Goal: Find specific page/section: Find specific page/section

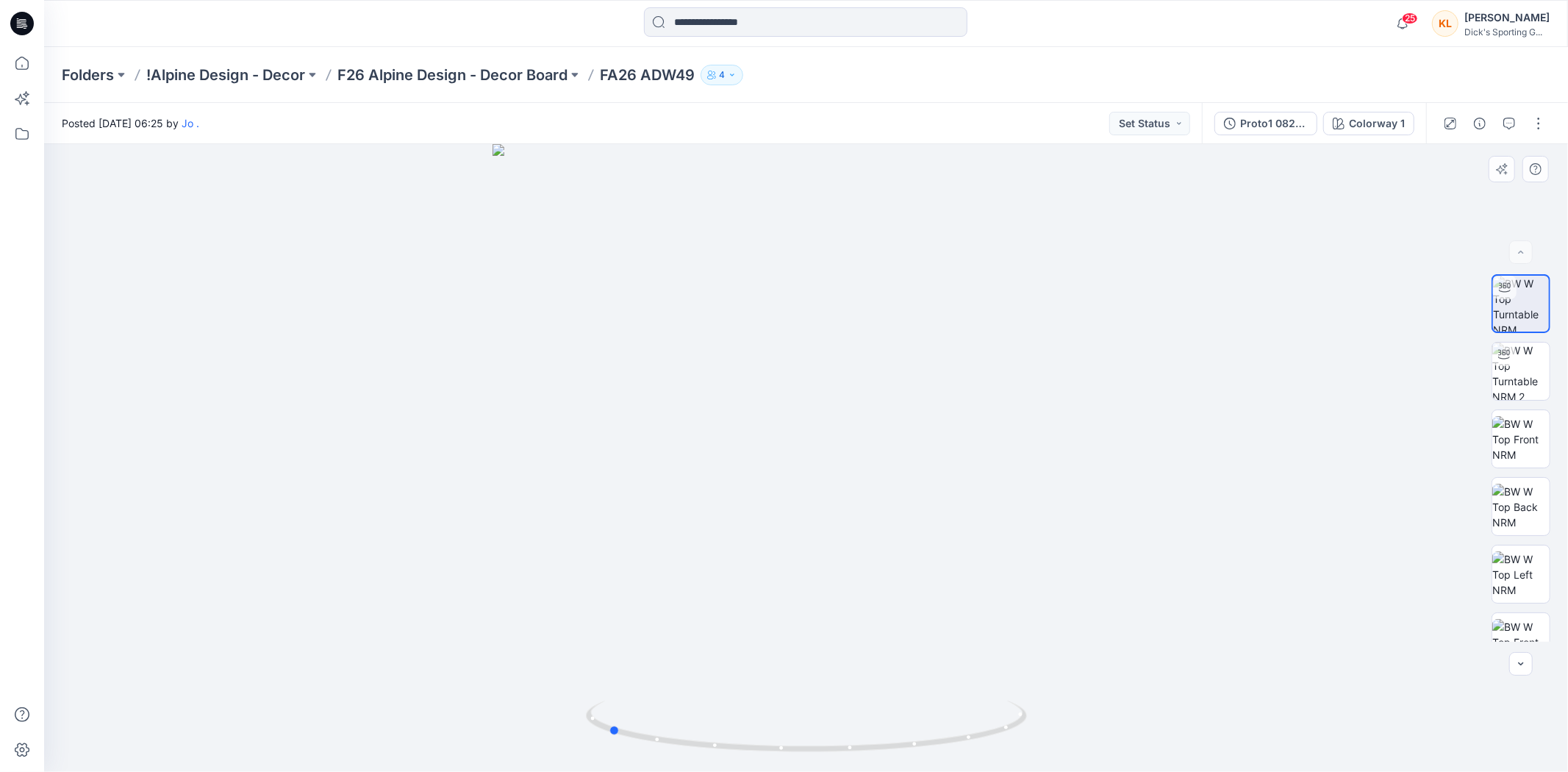
drag, startPoint x: 839, startPoint y: 398, endPoint x: 1076, endPoint y: 383, distance: 237.5
click at [1076, 383] on div at bounding box center [806, 458] width 1524 height 628
drag, startPoint x: 838, startPoint y: 356, endPoint x: 902, endPoint y: 354, distance: 64.0
click at [902, 354] on div at bounding box center [806, 458] width 1524 height 628
drag, startPoint x: 887, startPoint y: 365, endPoint x: 641, endPoint y: 332, distance: 248.2
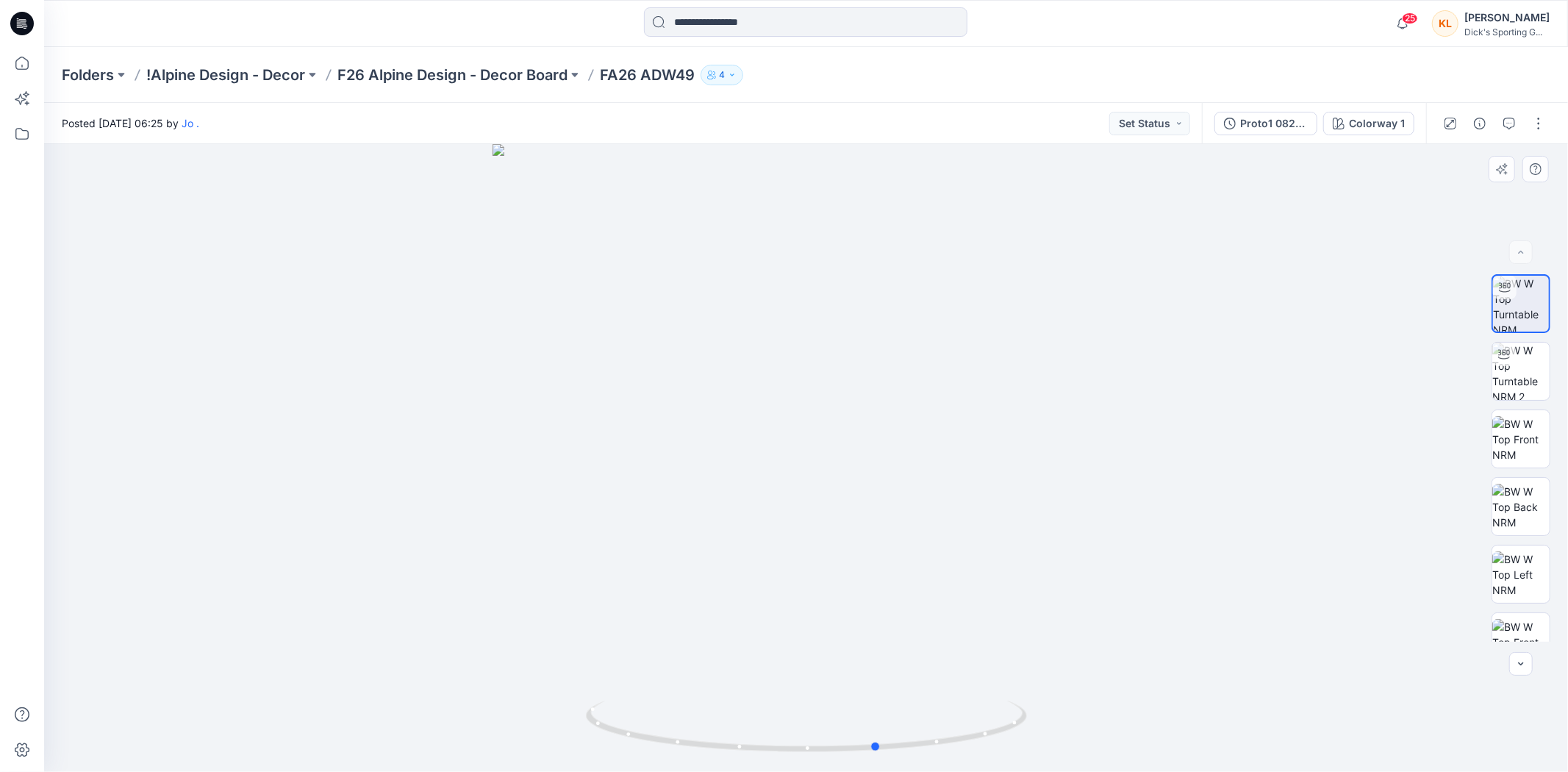
click at [641, 332] on div at bounding box center [806, 458] width 1524 height 628
click at [552, 74] on p "F26 Alpine Design - Decor Board" at bounding box center [452, 75] width 230 height 20
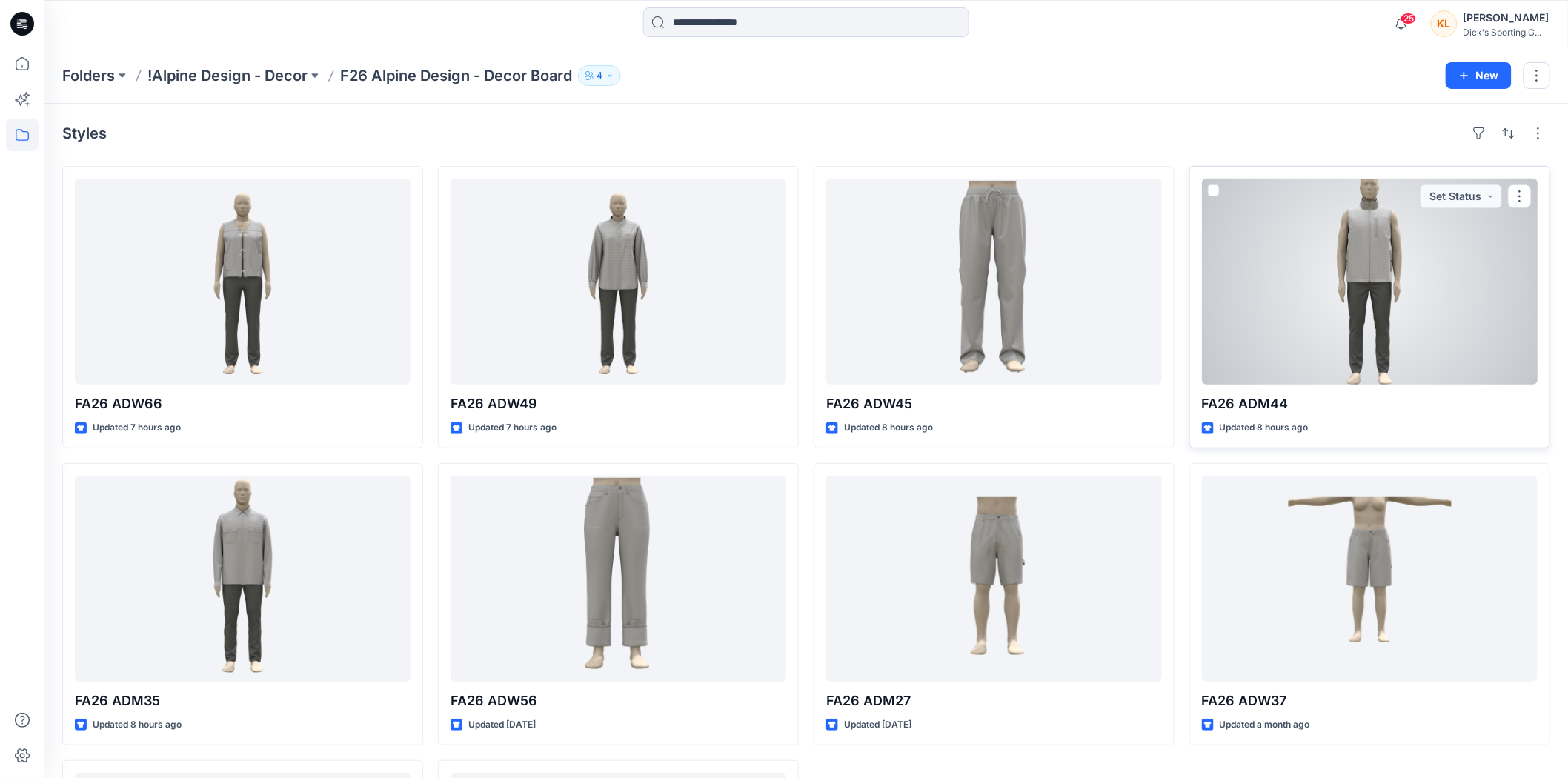
scroll to position [165, 0]
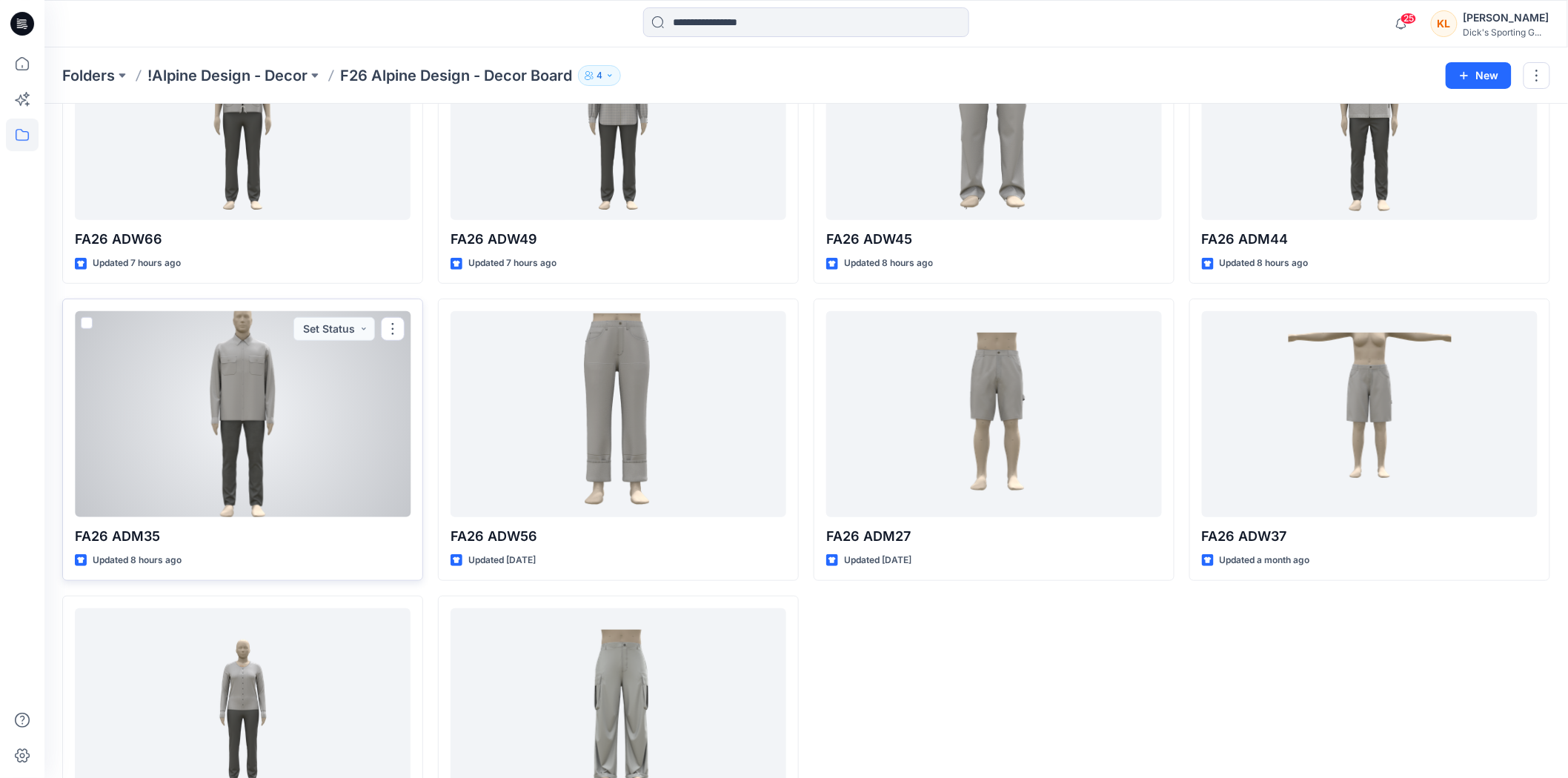
click at [264, 378] on div at bounding box center [242, 414] width 335 height 206
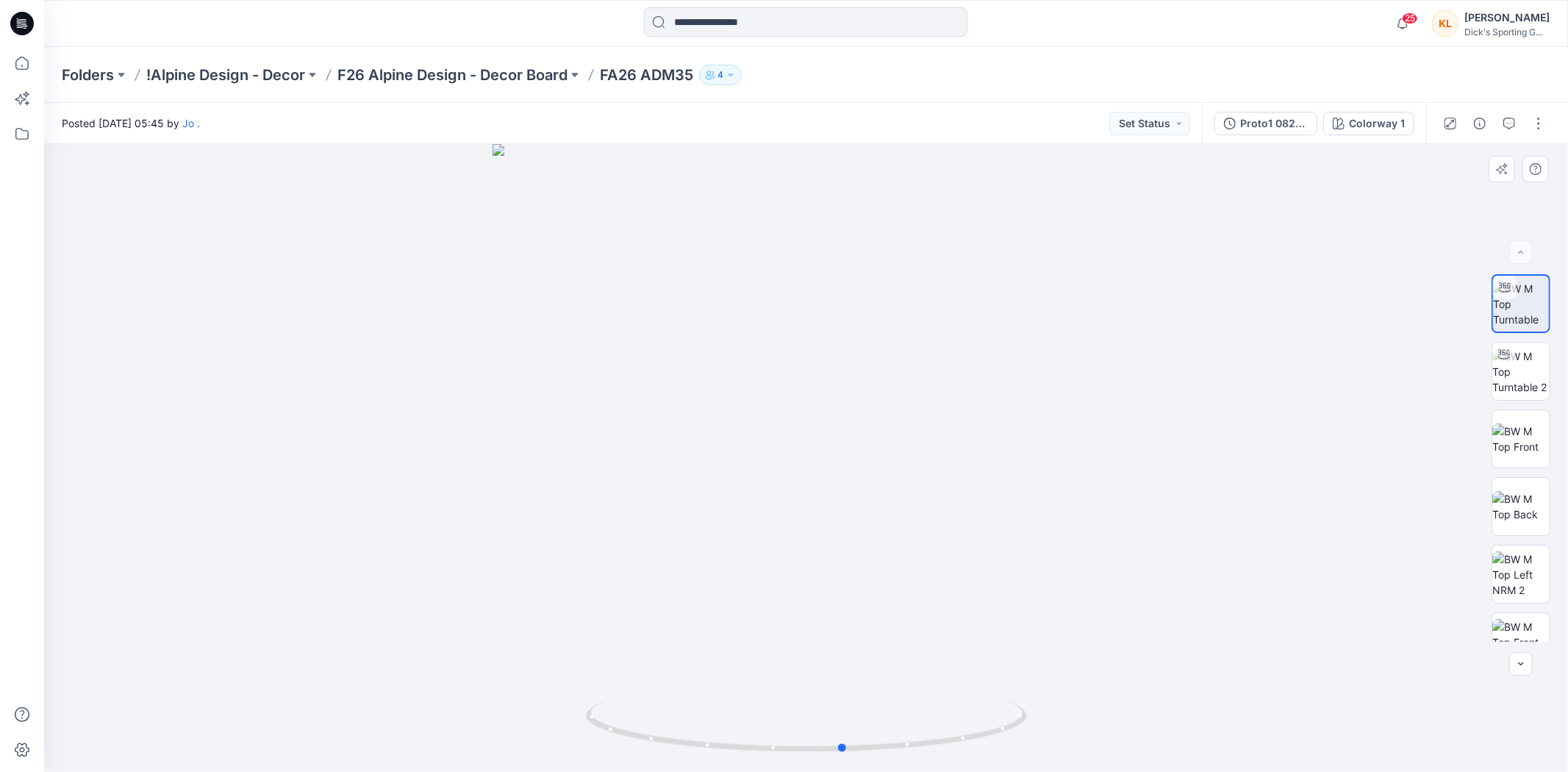
drag, startPoint x: 911, startPoint y: 381, endPoint x: 949, endPoint y: 384, distance: 38.1
click at [949, 384] on div at bounding box center [806, 458] width 1524 height 628
click at [519, 76] on p "F26 Alpine Design - Decor Board" at bounding box center [452, 75] width 230 height 20
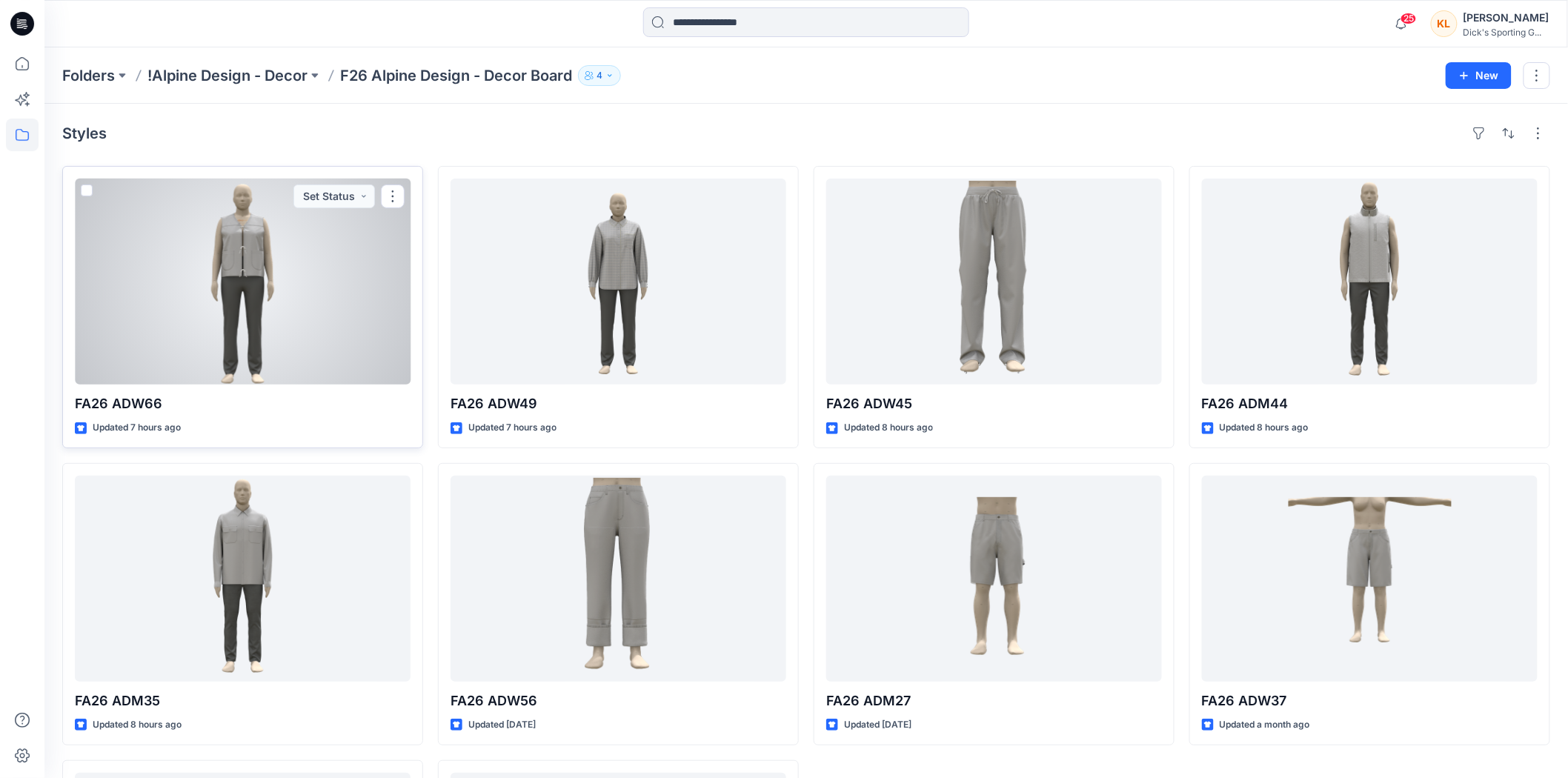
click at [279, 300] on div at bounding box center [242, 281] width 335 height 206
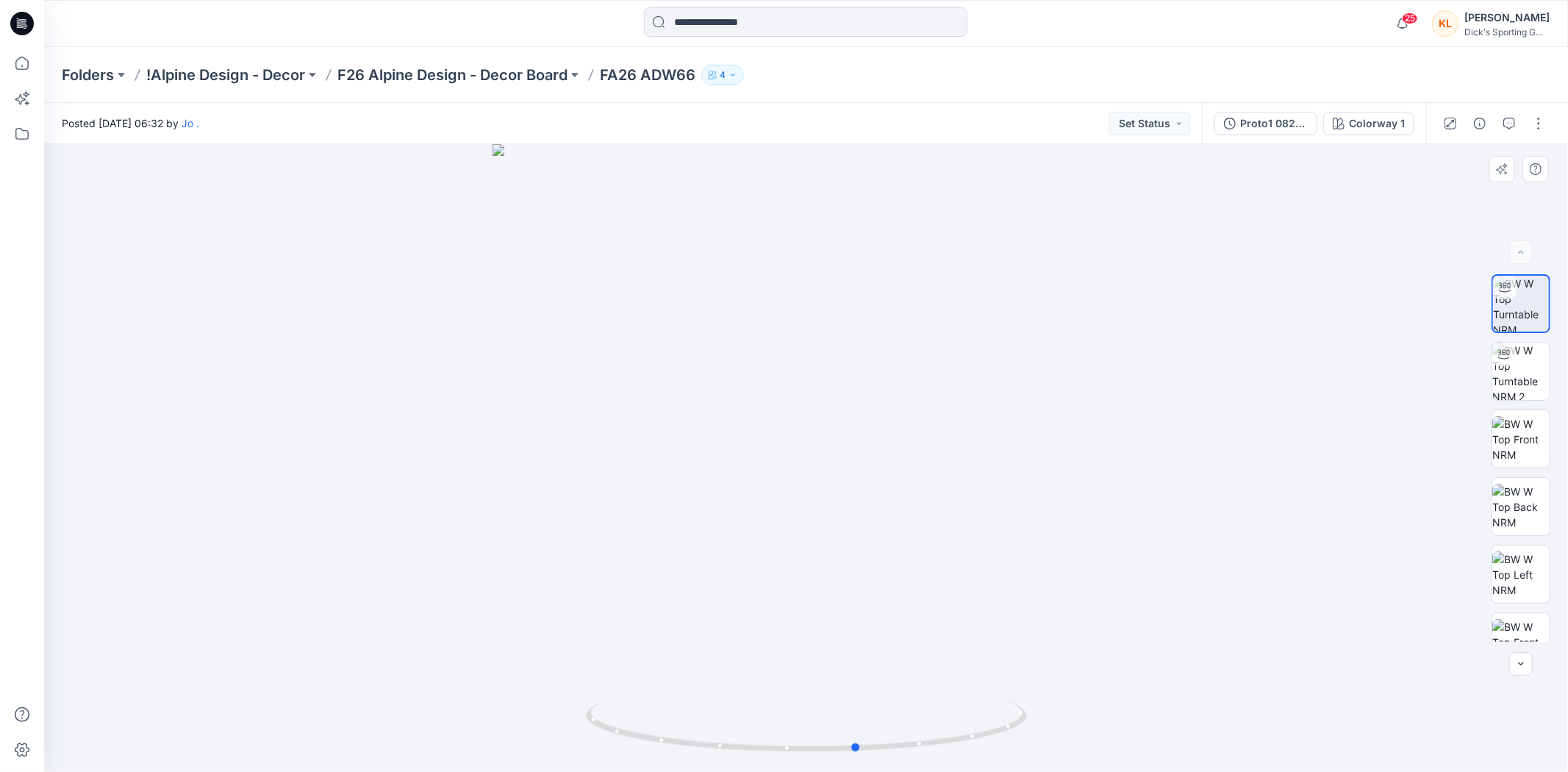
drag, startPoint x: 907, startPoint y: 390, endPoint x: 834, endPoint y: 405, distance: 74.5
click at [834, 405] on div at bounding box center [806, 458] width 1524 height 628
